Goal: Register for event/course

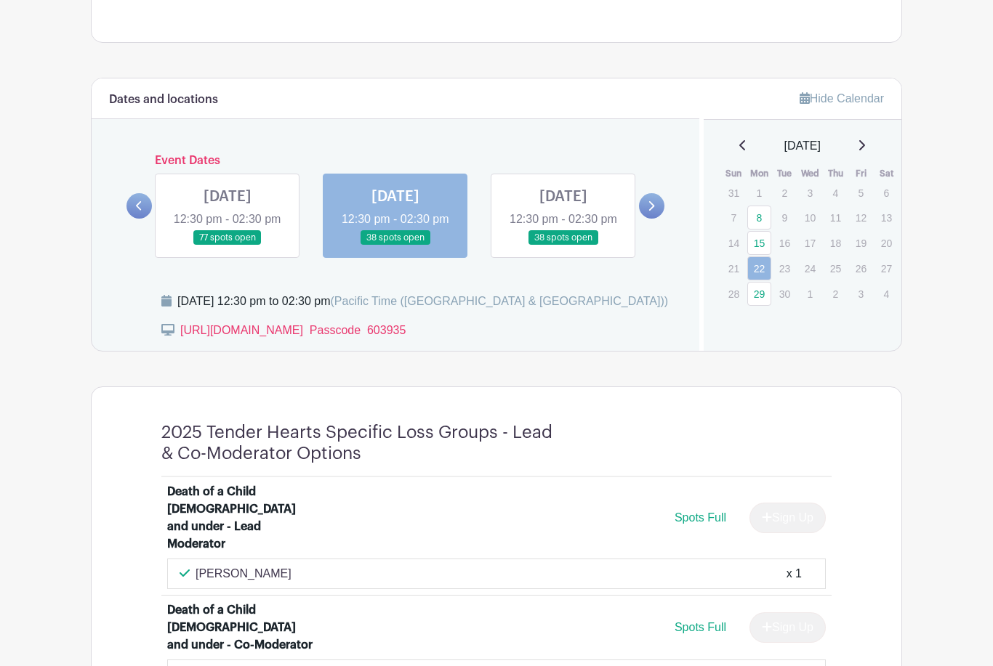
scroll to position [739, 0]
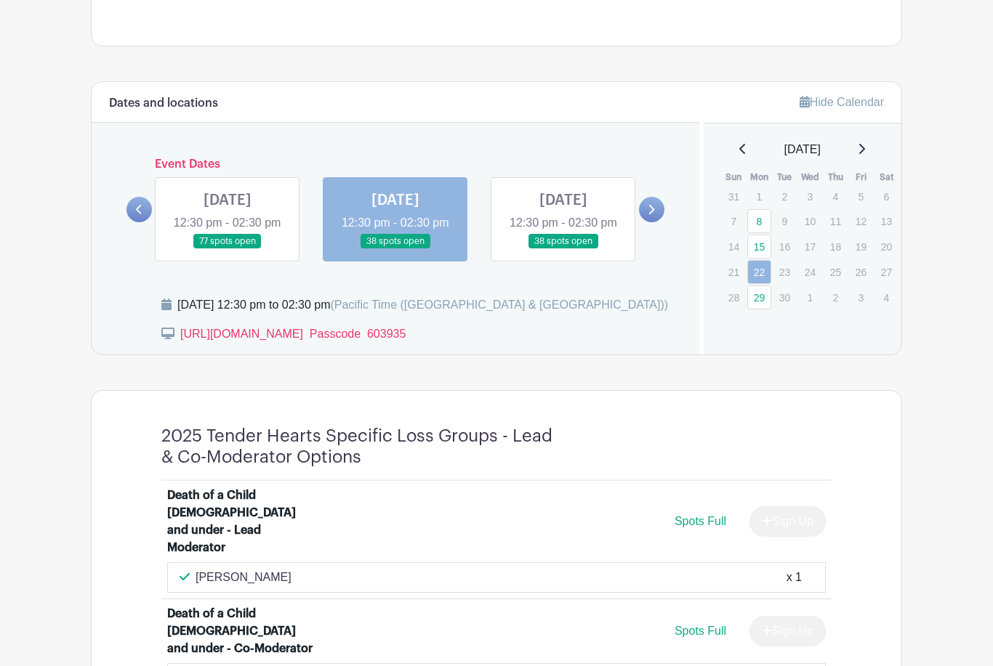
click at [227, 249] on link at bounding box center [227, 249] width 0 height 0
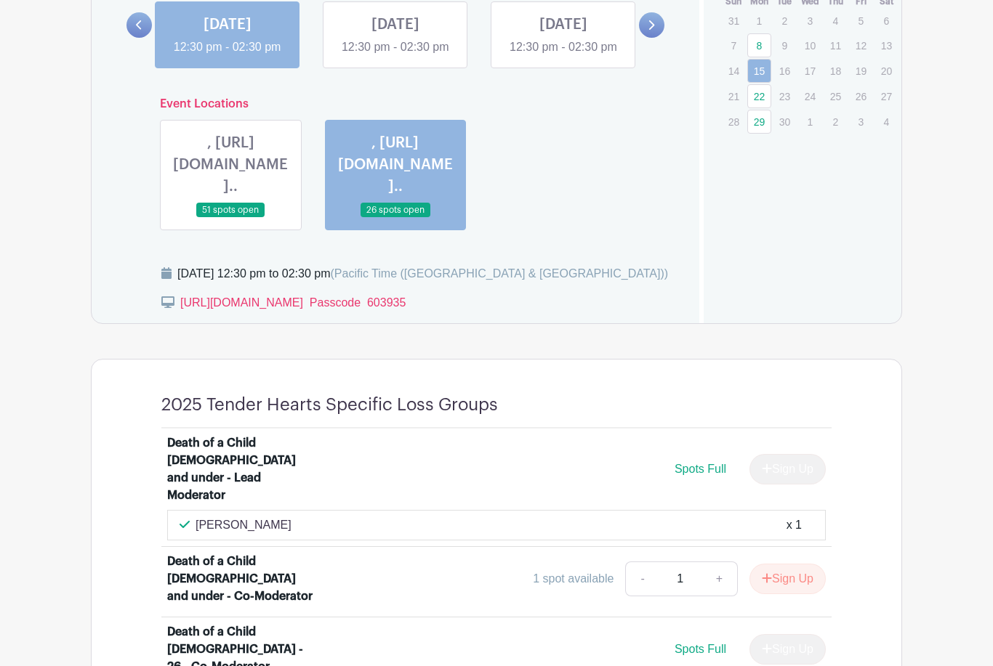
scroll to position [915, 0]
click at [230, 218] on link at bounding box center [230, 218] width 0 height 0
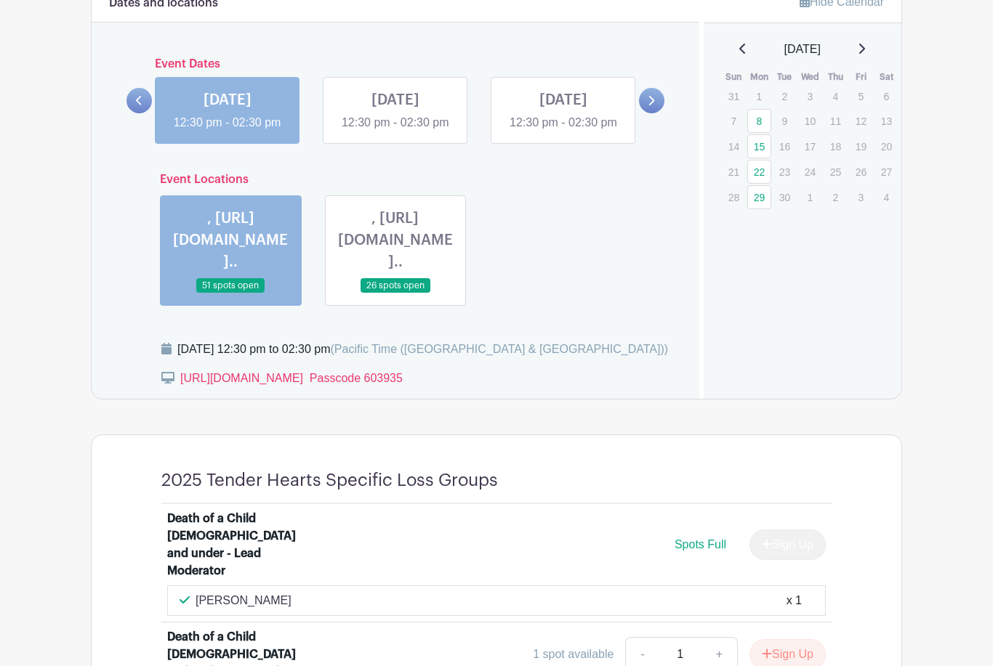
scroll to position [839, 0]
click at [395, 294] on link at bounding box center [395, 294] width 0 height 0
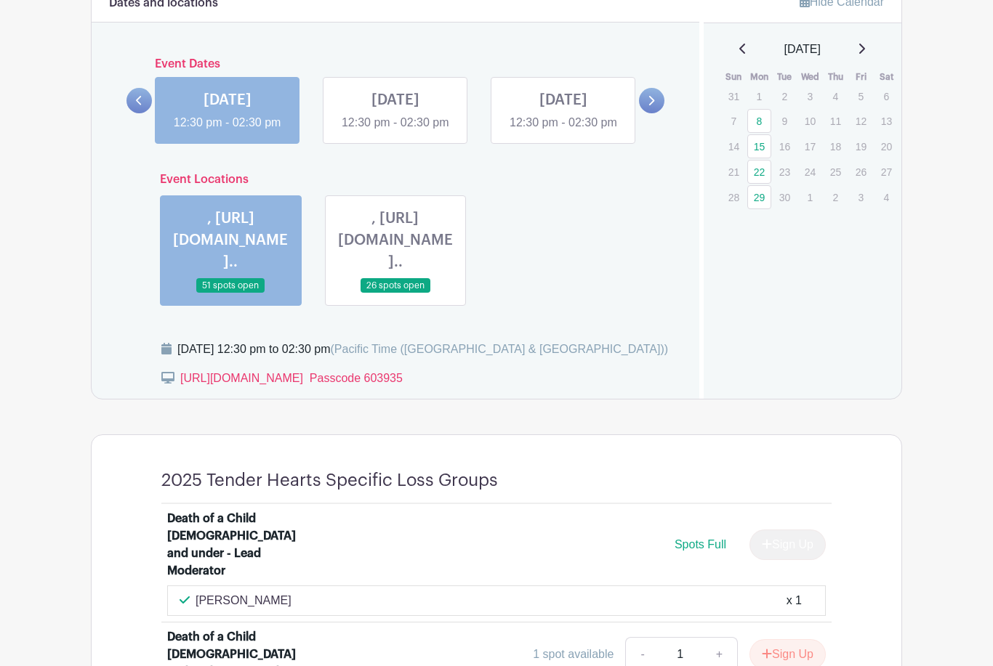
scroll to position [839, 0]
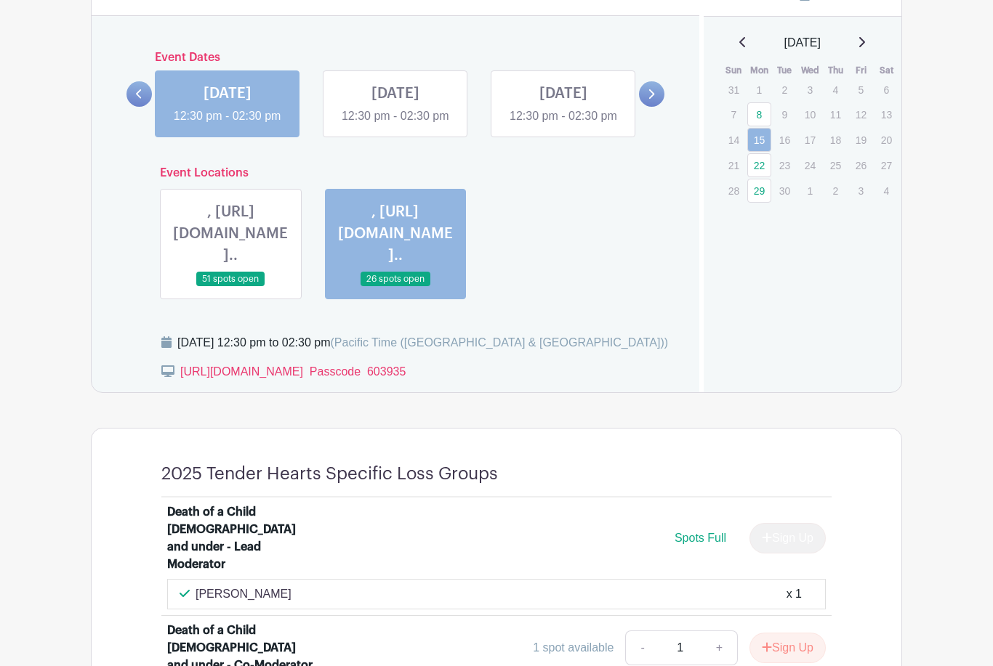
scroll to position [845, 0]
click at [230, 288] on link at bounding box center [230, 288] width 0 height 0
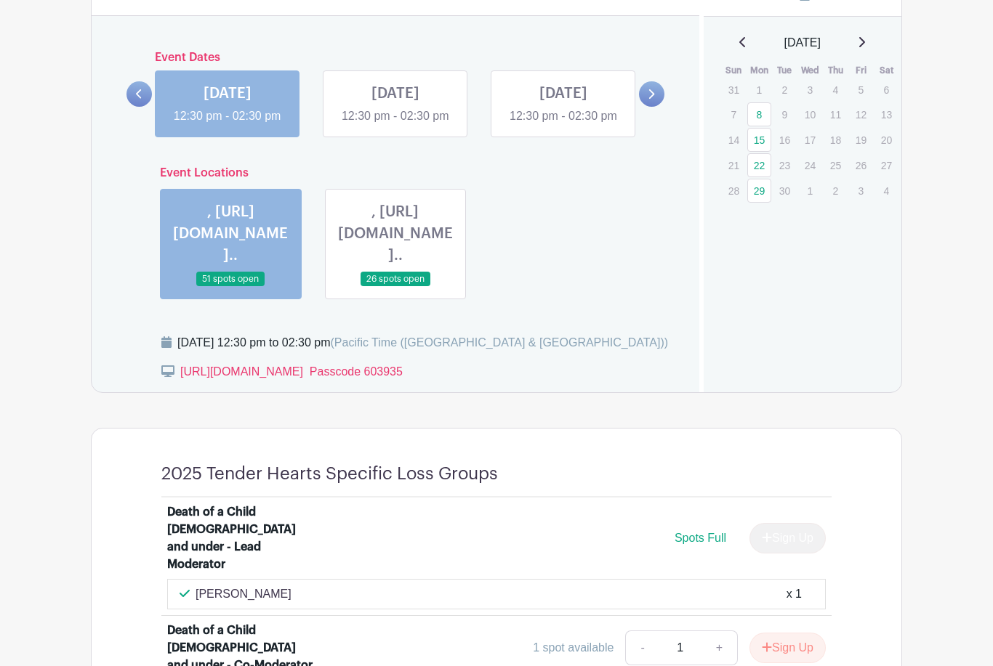
click at [230, 287] on link at bounding box center [230, 287] width 0 height 0
